Goal: Transaction & Acquisition: Subscribe to service/newsletter

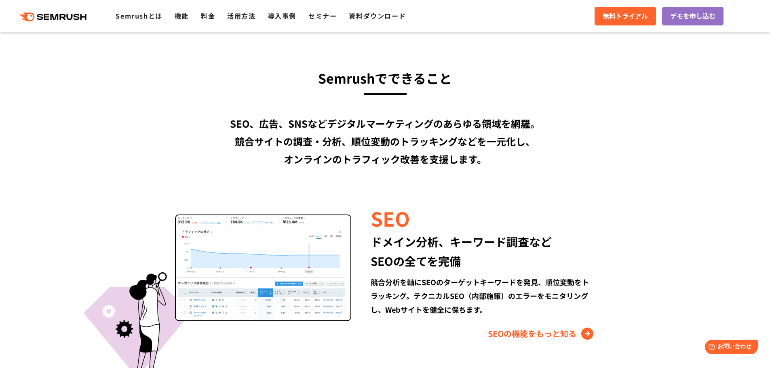
scroll to position [876, 0]
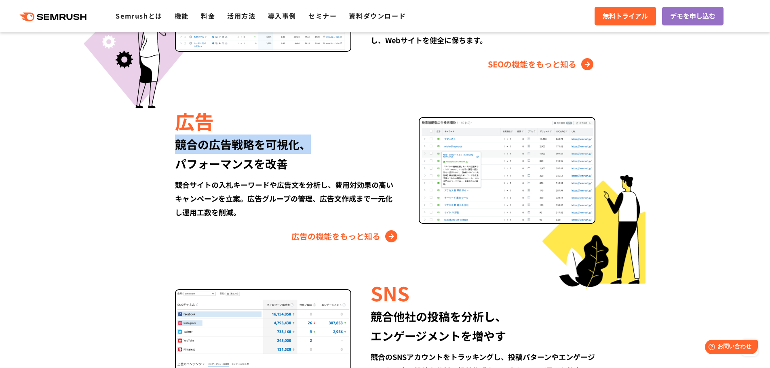
drag, startPoint x: 176, startPoint y: 142, endPoint x: 308, endPoint y: 150, distance: 132.1
click at [308, 150] on div "競合の広告戦略を可視化、 パフォーマンスを改善" at bounding box center [287, 154] width 224 height 39
copy div "競合の広告戦略を可視化、"
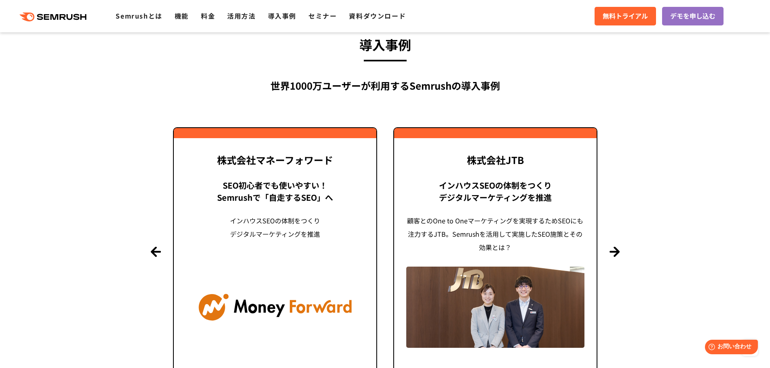
scroll to position [1550, 0]
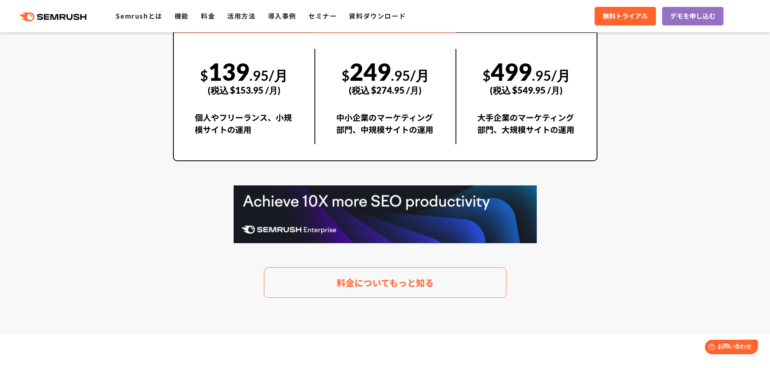
drag, startPoint x: 245, startPoint y: 155, endPoint x: 148, endPoint y: 169, distance: 98.4
click at [176, 162] on div "料金プラン 月額$139.95(税込 $153.95)〜から利用可能。圧倒的なコストパフォーマンス Proプラン $ 139 .95/月 (税込 $153.9…" at bounding box center [385, 108] width 425 height 380
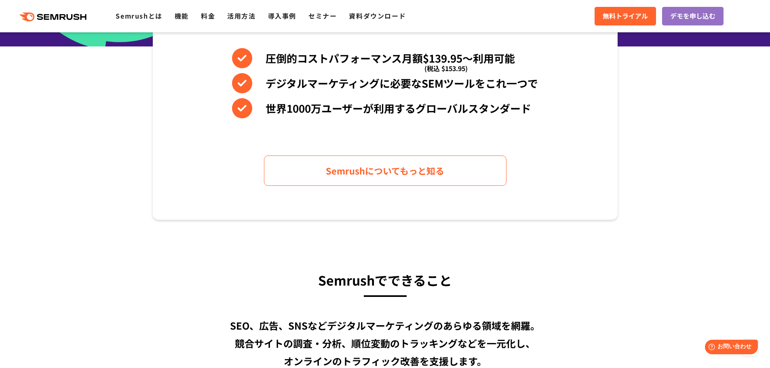
scroll to position [0, 0]
